Goal: Transaction & Acquisition: Purchase product/service

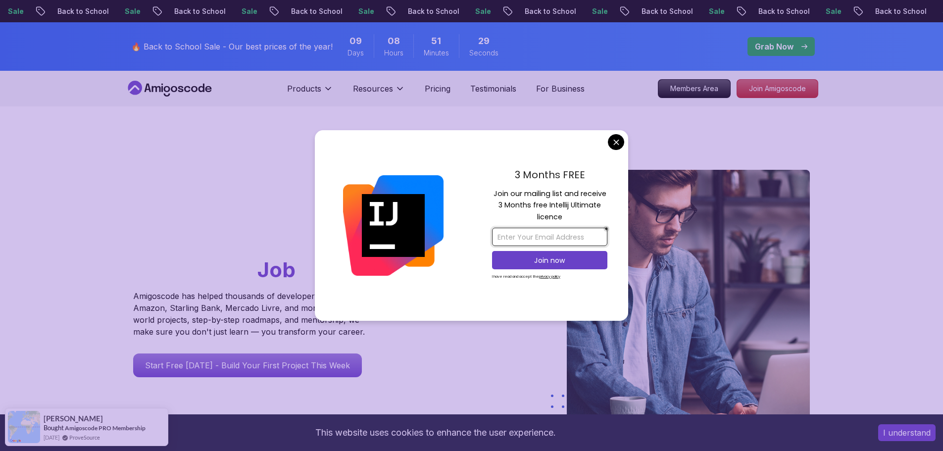
click at [513, 239] on input "email" at bounding box center [549, 237] width 115 height 18
click at [652, 146] on div "Go From Learning to Hired: Master Java, Spring Boot & Cloud Skills That Get You…" at bounding box center [471, 349] width 693 height 487
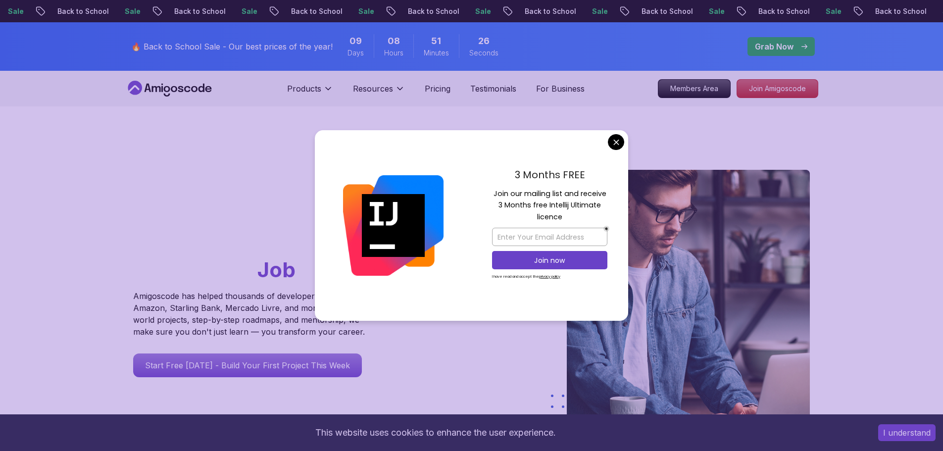
click at [504, 119] on div "Go From Learning to Hired: Master Java, Spring Boot & Cloud Skills That Get You…" at bounding box center [471, 349] width 693 height 487
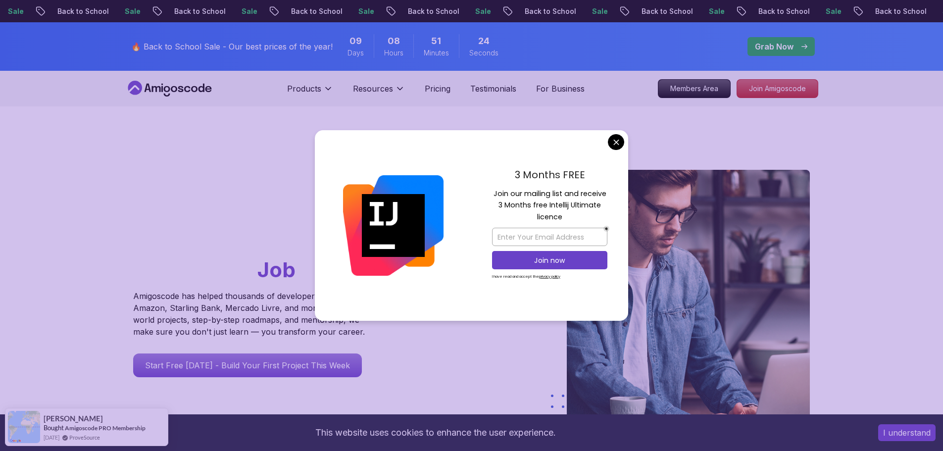
drag, startPoint x: 492, startPoint y: 136, endPoint x: 424, endPoint y: 151, distance: 69.6
click at [424, 151] on div "3 Months FREE Join our mailing list and receive 3 Months free Intellij Ultimate…" at bounding box center [471, 225] width 313 height 191
drag, startPoint x: 478, startPoint y: 277, endPoint x: 439, endPoint y: 304, distance: 47.4
click at [439, 304] on div "3 Months FREE Join our mailing list and receive 3 Months free Intellij Ultimate…" at bounding box center [471, 225] width 313 height 191
click at [463, 164] on div at bounding box center [393, 225] width 157 height 191
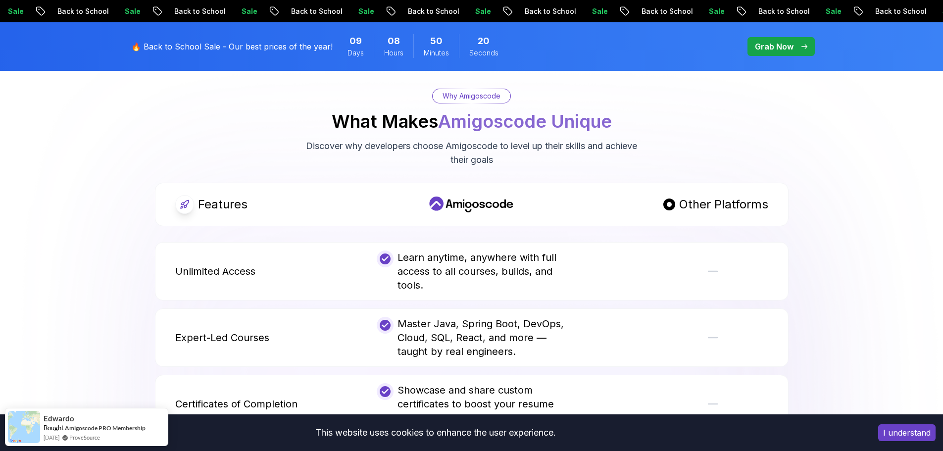
scroll to position [1832, 0]
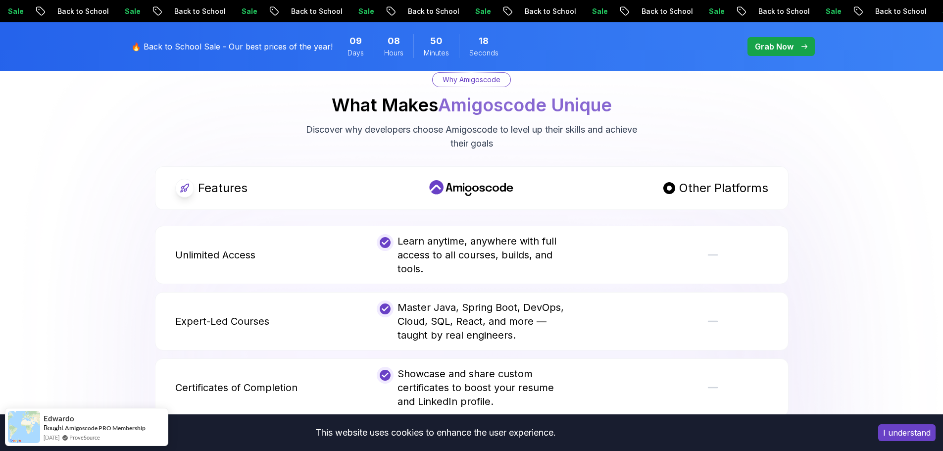
click at [236, 248] on p "Unlimited Access" at bounding box center [215, 255] width 80 height 14
click at [458, 180] on icon at bounding box center [471, 188] width 89 height 16
click at [475, 180] on icon at bounding box center [471, 188] width 89 height 16
click at [744, 95] on div "Why Amigoscode What Makes Amigoscode Unique Discover why developers choose Amig…" at bounding box center [471, 111] width 693 height 78
click at [483, 47] on span "13" at bounding box center [484, 41] width 10 height 14
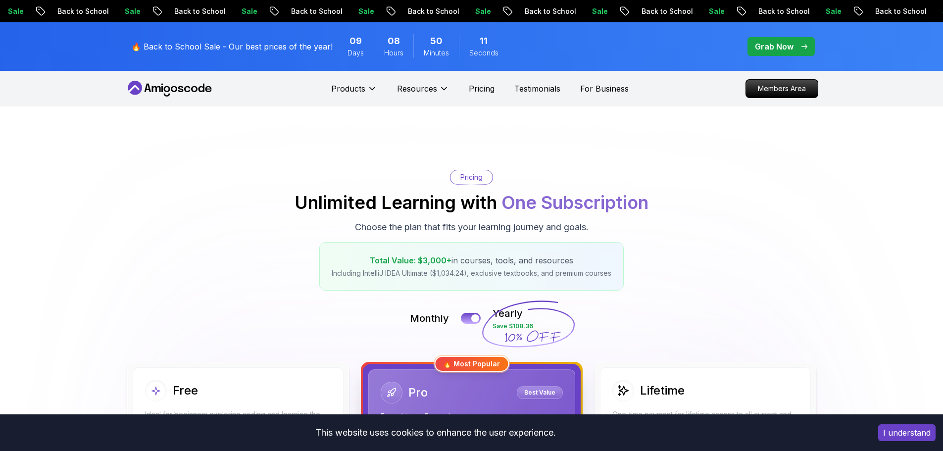
click at [475, 50] on span "Seconds" at bounding box center [483, 53] width 29 height 10
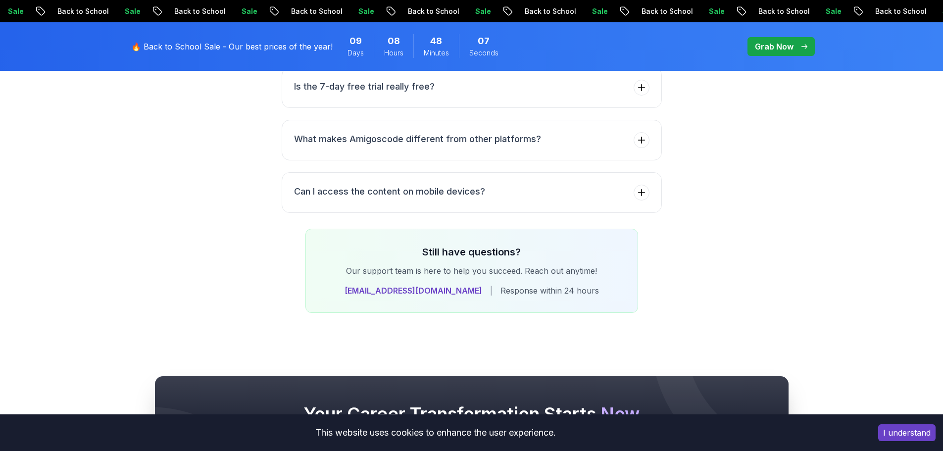
scroll to position [3892, 0]
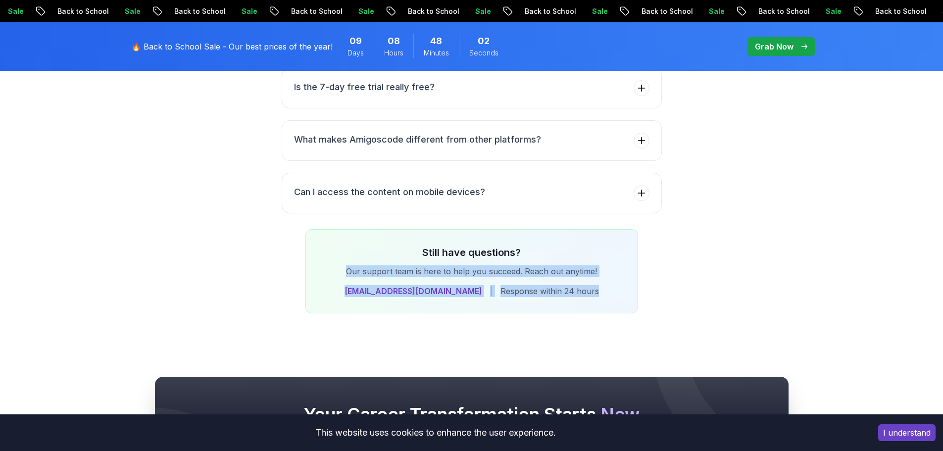
drag, startPoint x: 348, startPoint y: 247, endPoint x: 587, endPoint y: 260, distance: 239.6
click at [587, 260] on div "Still have questions? Our support team is here to help you succeed. Reach out a…" at bounding box center [472, 271] width 333 height 84
click at [326, 285] on div "[EMAIL_ADDRESS][DOMAIN_NAME] | Response within 24 hours" at bounding box center [472, 291] width 300 height 12
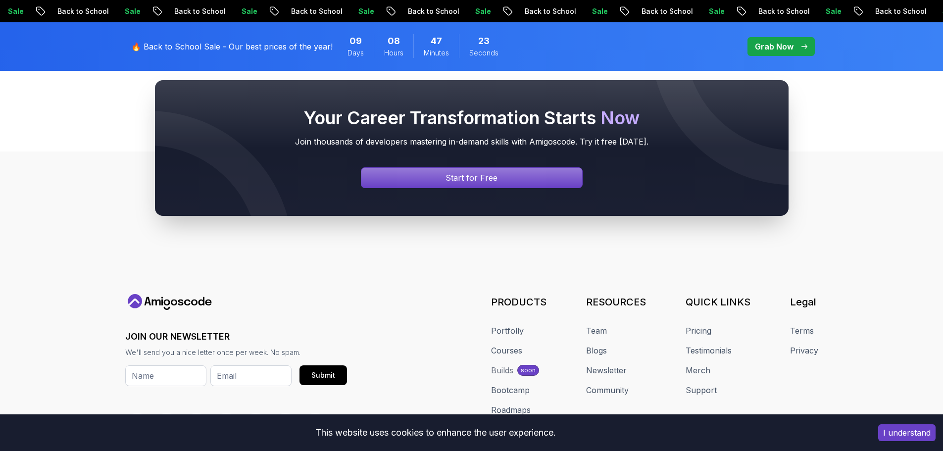
scroll to position [4188, 0]
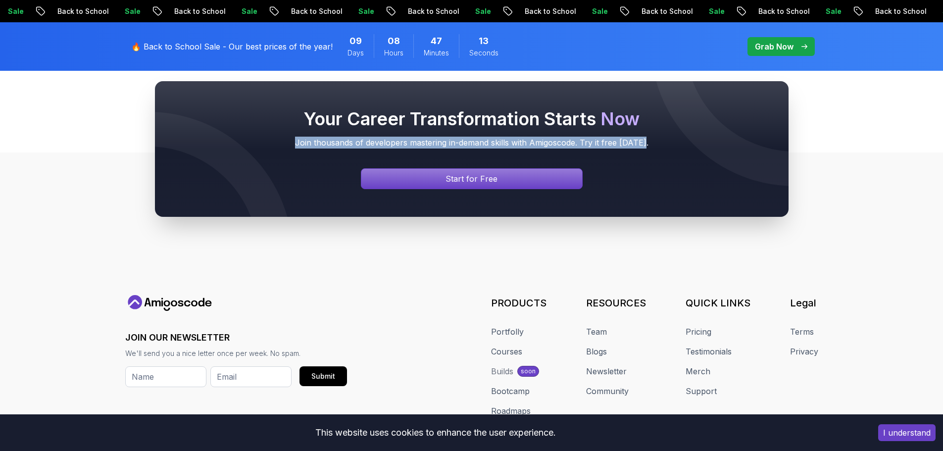
drag, startPoint x: 300, startPoint y: 120, endPoint x: 646, endPoint y: 123, distance: 345.6
click at [646, 137] on p "Join thousands of developers mastering in-demand skills with Amigoscode. Try it…" at bounding box center [472, 143] width 594 height 12
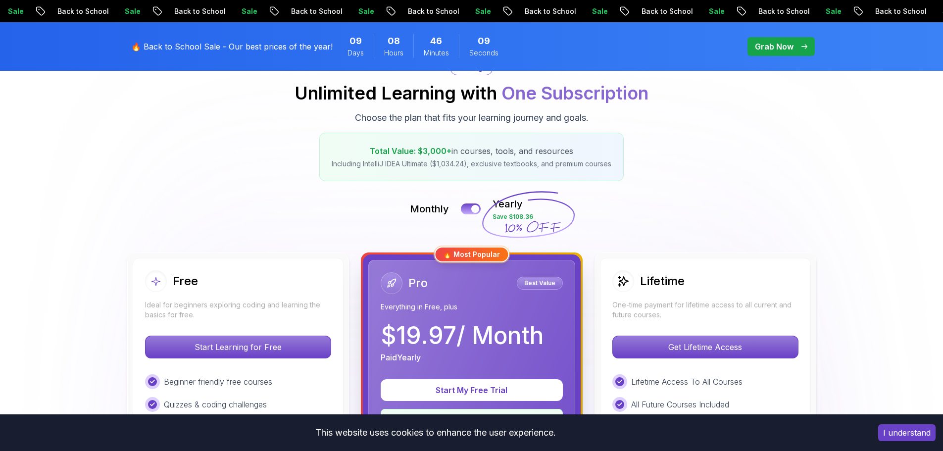
scroll to position [227, 0]
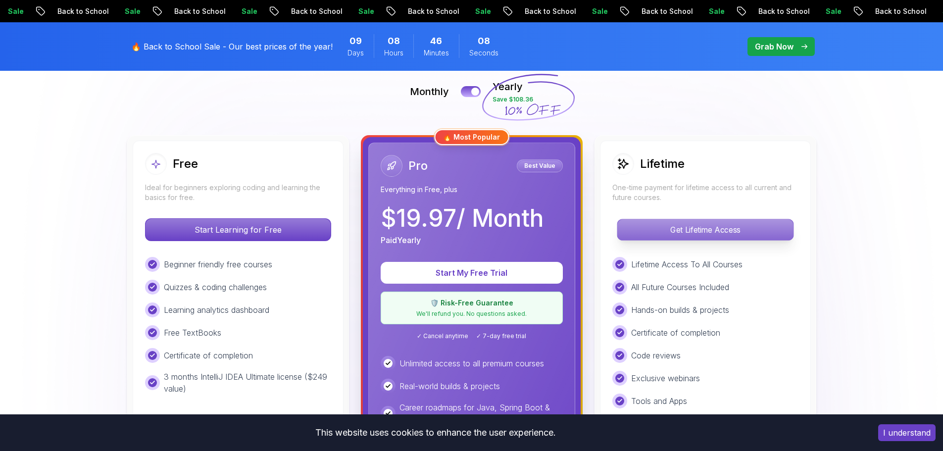
click at [704, 230] on p "Get Lifetime Access" at bounding box center [705, 229] width 176 height 21
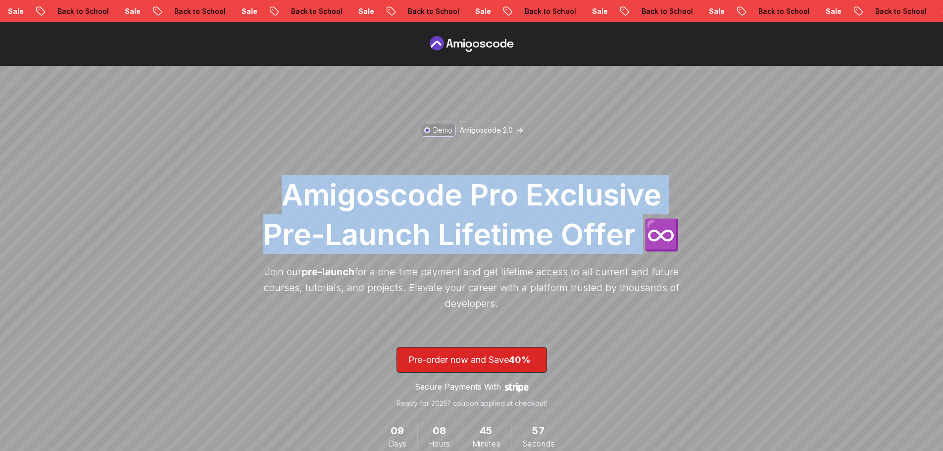
drag, startPoint x: 287, startPoint y: 199, endPoint x: 640, endPoint y: 229, distance: 354.3
click at [640, 229] on h1 "Amigoscode Pro Exclusive Pre-Launch Lifetime Offer ♾️" at bounding box center [472, 214] width 426 height 79
click at [262, 191] on h1 "Amigoscode Pro Exclusive Pre-Launch Lifetime Offer ♾️" at bounding box center [472, 214] width 426 height 79
click at [284, 201] on h1 "Amigoscode Pro Exclusive Pre-Launch Lifetime Offer ♾️" at bounding box center [472, 214] width 426 height 79
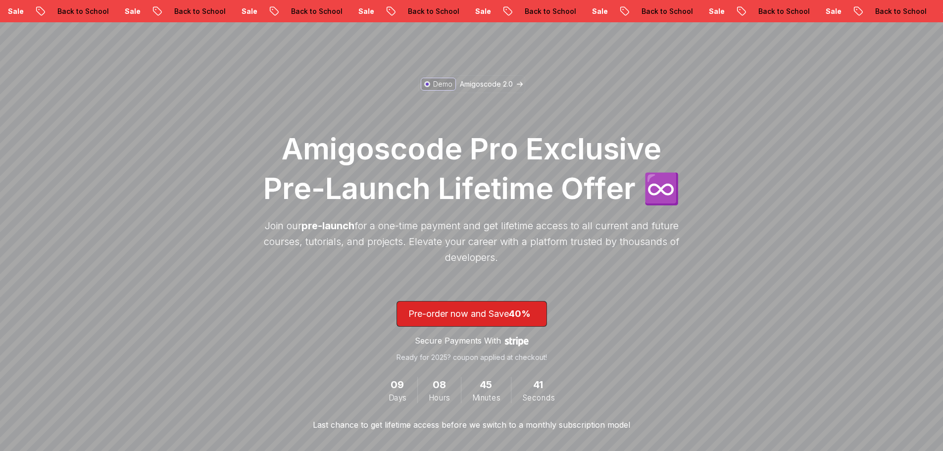
scroll to position [99, 0]
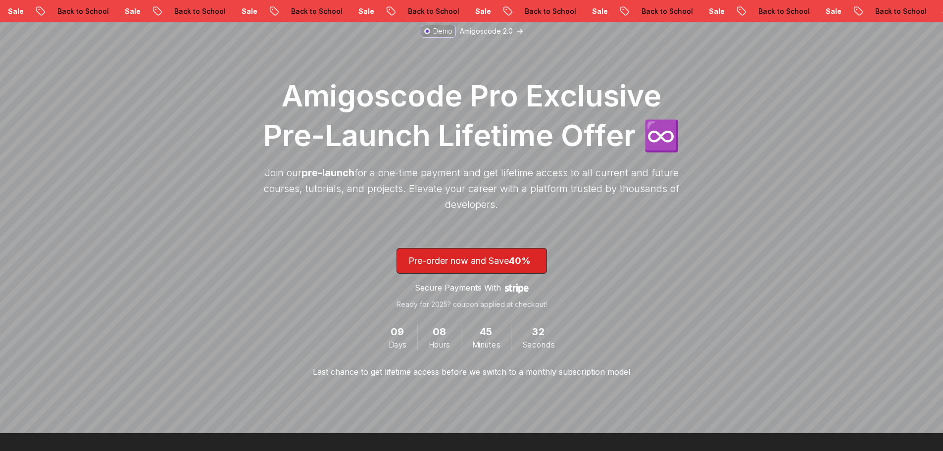
click at [352, 169] on div "Demo Amigoscode 2.0 Amigoscode Pro Exclusive Pre-Launch Lifetime Offer ♾️ Join …" at bounding box center [471, 200] width 943 height 466
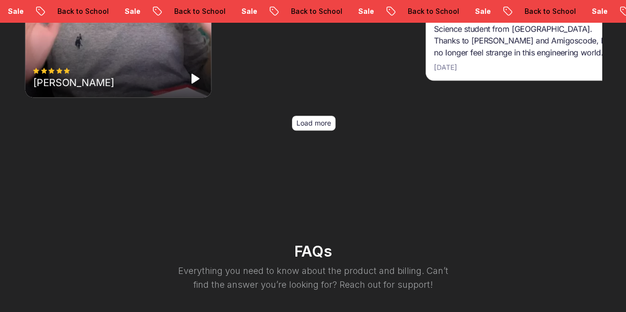
scroll to position [3895, 0]
